Goal: Find specific page/section: Find specific page/section

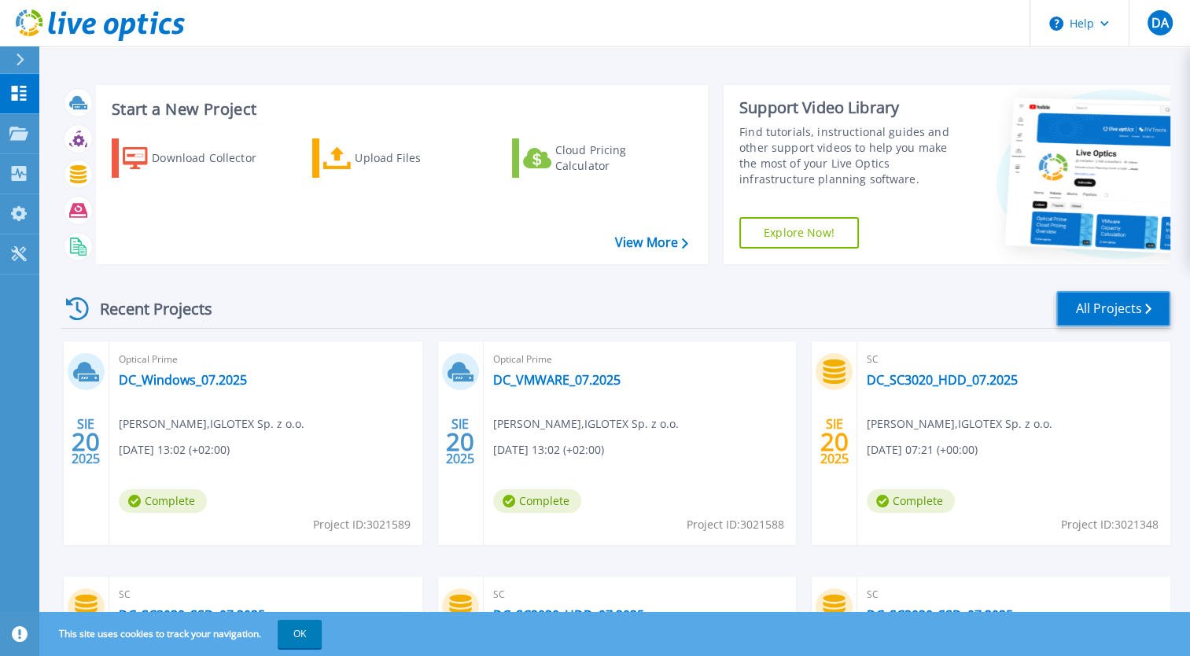
click at [1136, 311] on link "All Projects" at bounding box center [1113, 308] width 114 height 35
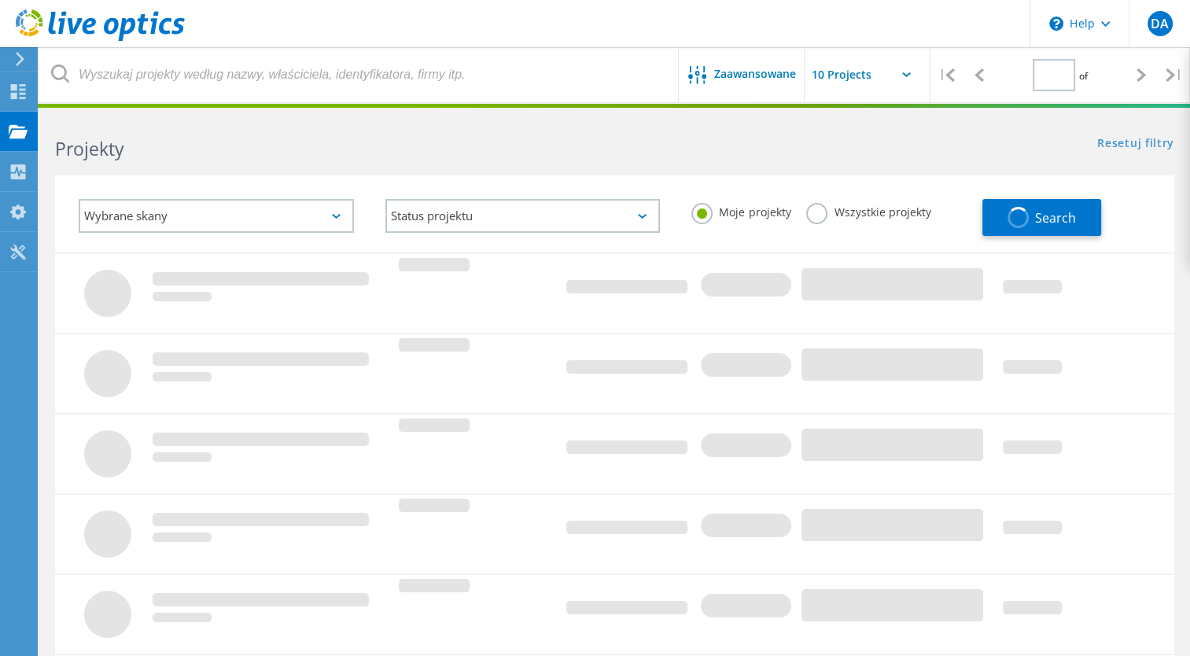
type input "1"
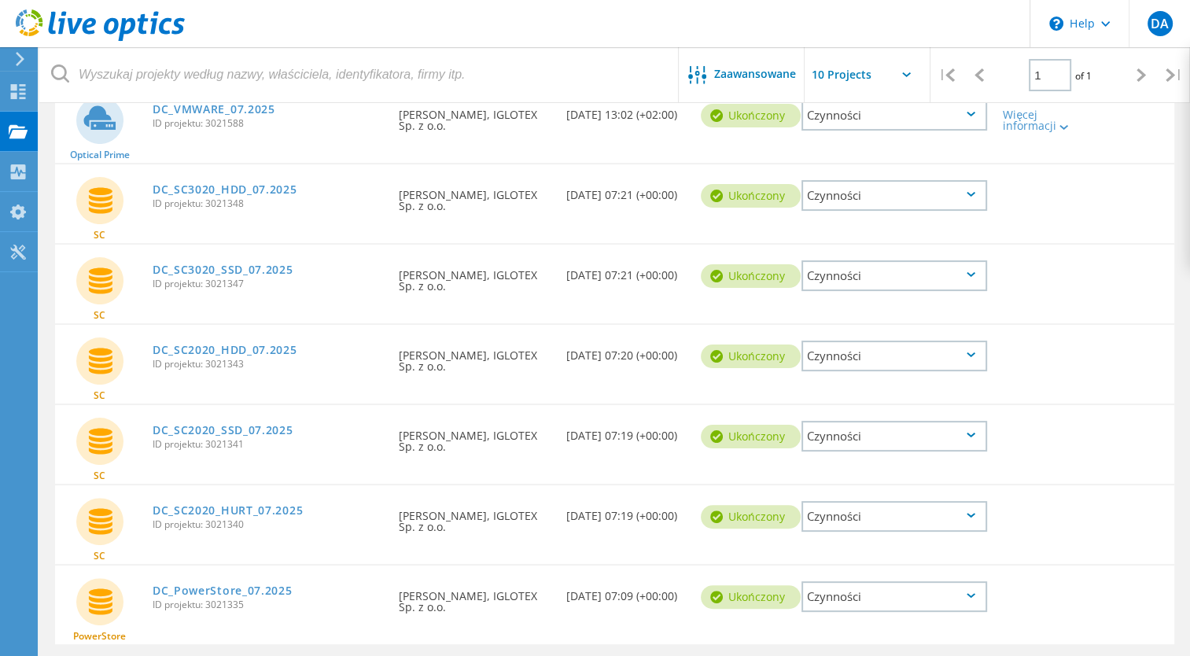
scroll to position [333, 0]
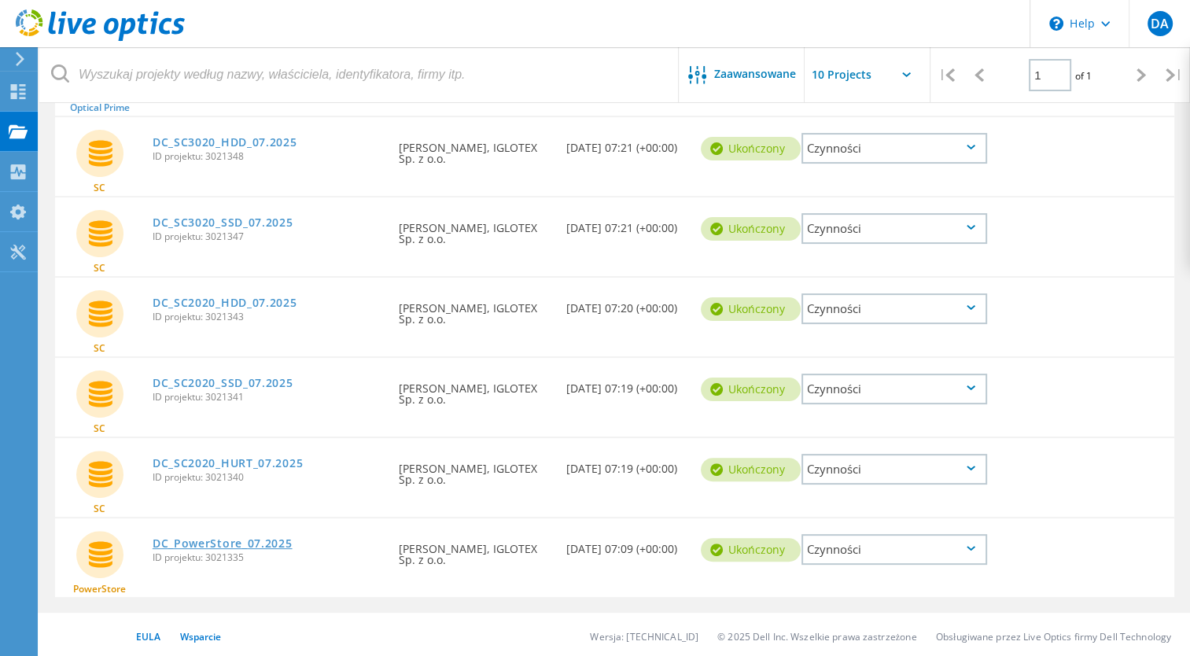
click at [267, 541] on link "DC_PowerStore_07.2025" at bounding box center [223, 543] width 140 height 11
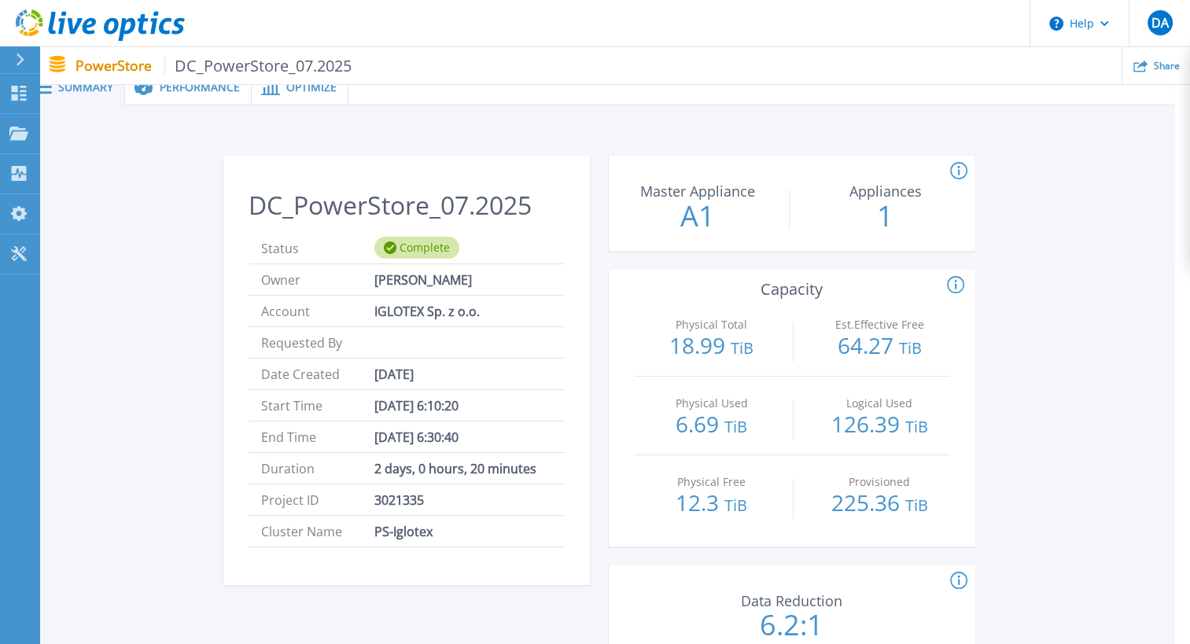
scroll to position [0, 16]
